Goal: Task Accomplishment & Management: Use online tool/utility

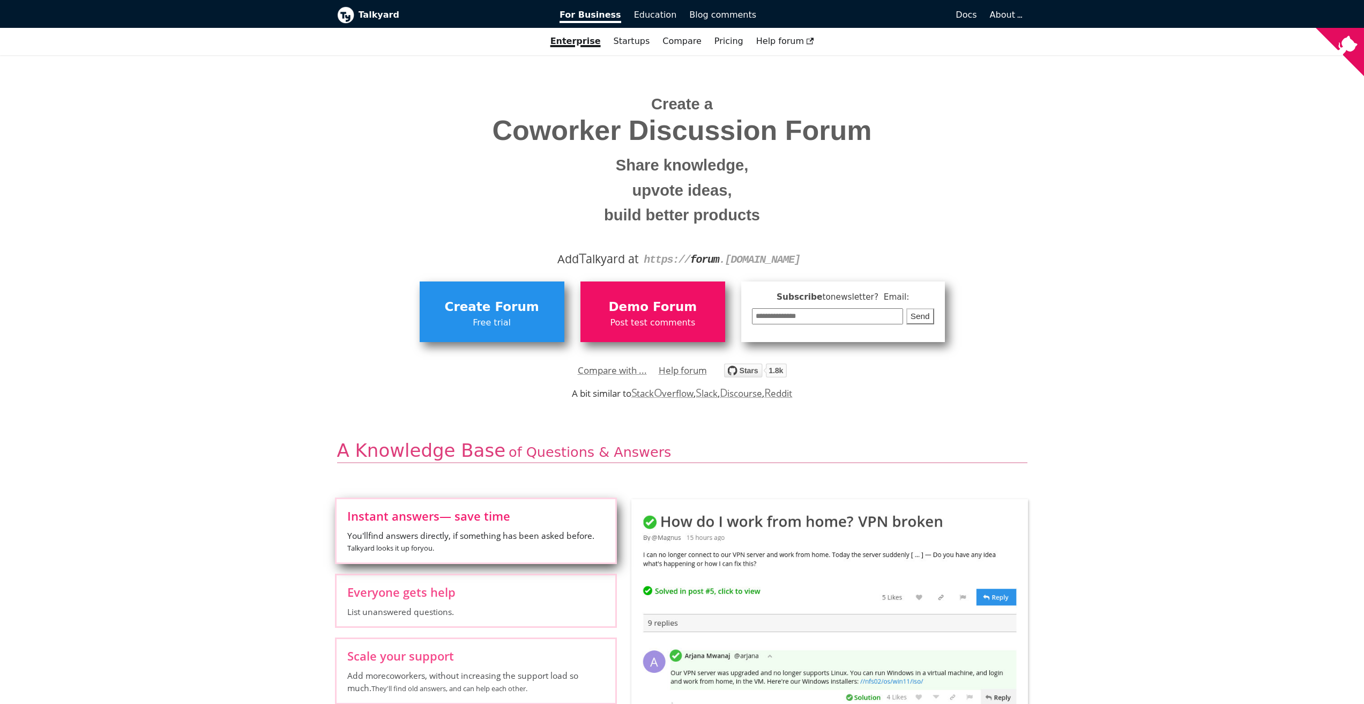
click at [376, 24] on div "Talkyard For Business Education Blog comments Docs Blog For Business Education …" at bounding box center [683, 14] width 708 height 28
click at [377, 17] on b "Talkyard" at bounding box center [452, 15] width 187 height 14
click at [630, 298] on span "Demo Forum" at bounding box center [653, 307] width 134 height 20
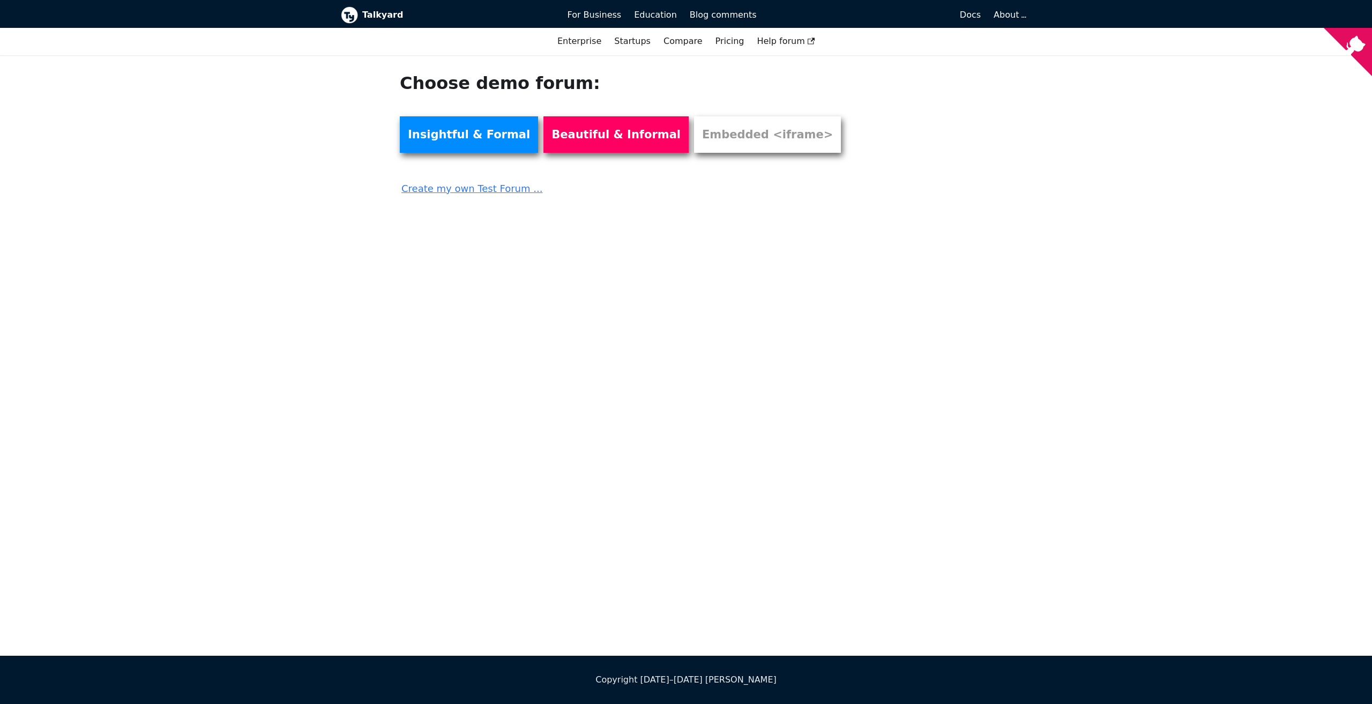
click at [505, 192] on link "Create my own Test Forum ..." at bounding box center [627, 185] width 455 height 24
